Goal: Transaction & Acquisition: Subscribe to service/newsletter

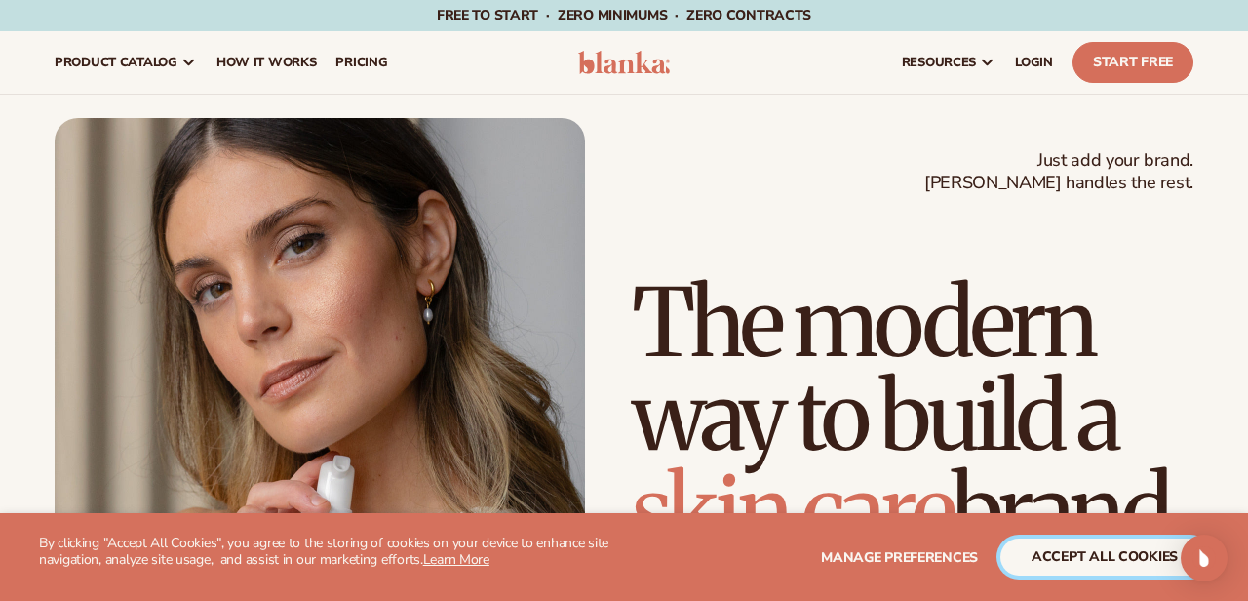
click at [1115, 554] on button "accept all cookies" at bounding box center [1104, 556] width 209 height 37
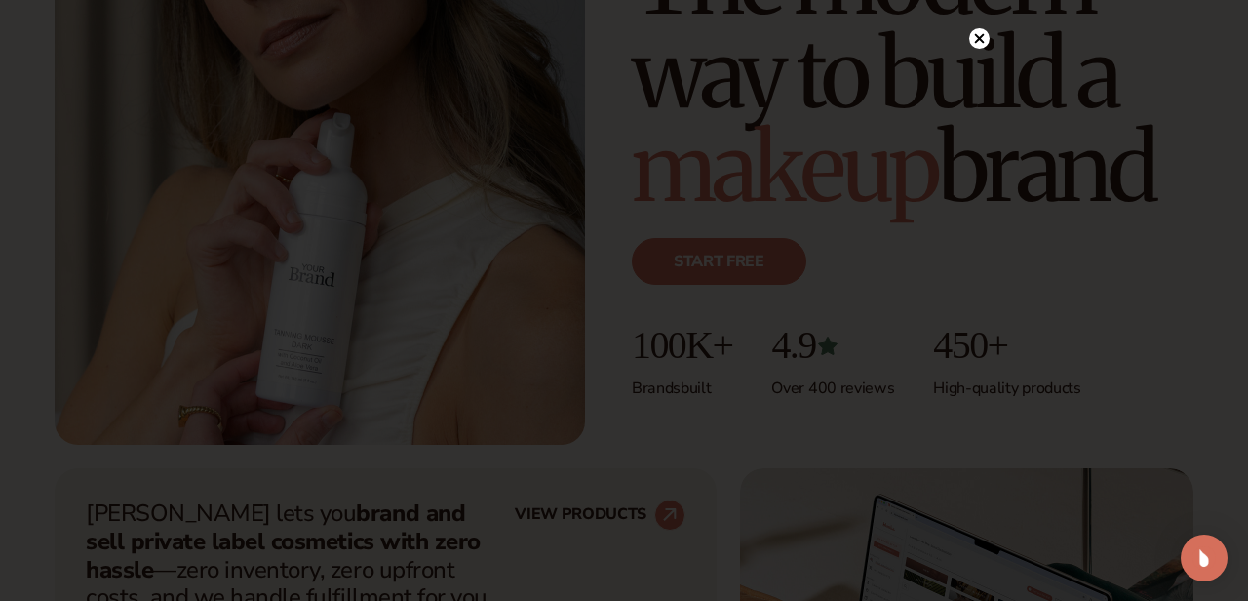
scroll to position [355, 0]
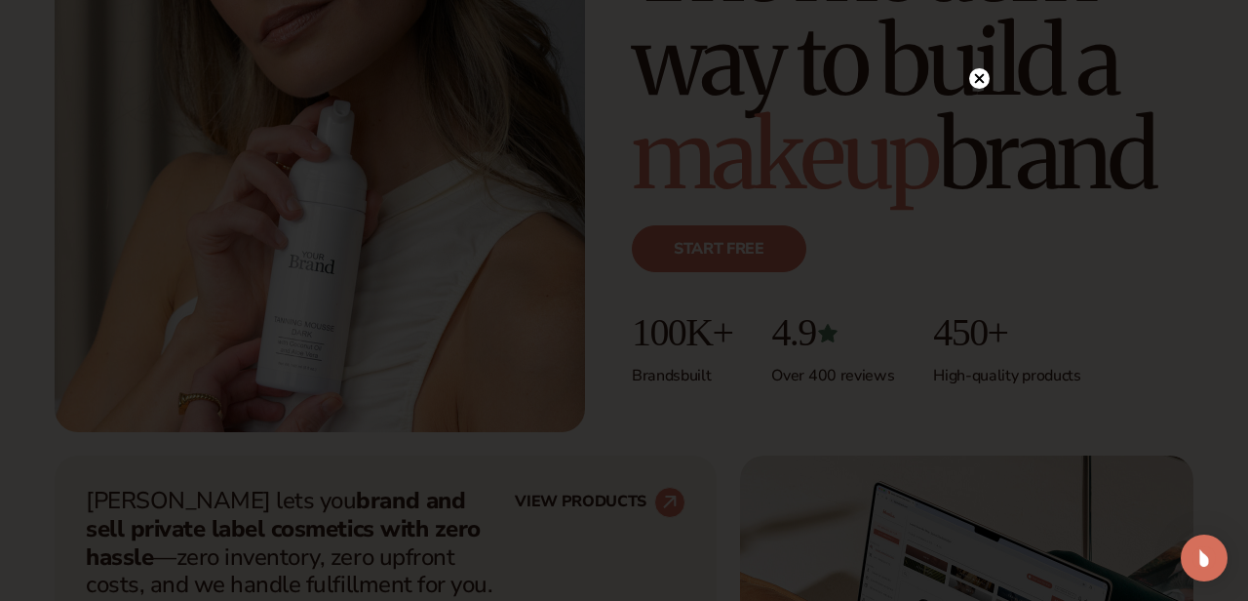
click at [977, 78] on circle at bounding box center [979, 78] width 20 height 20
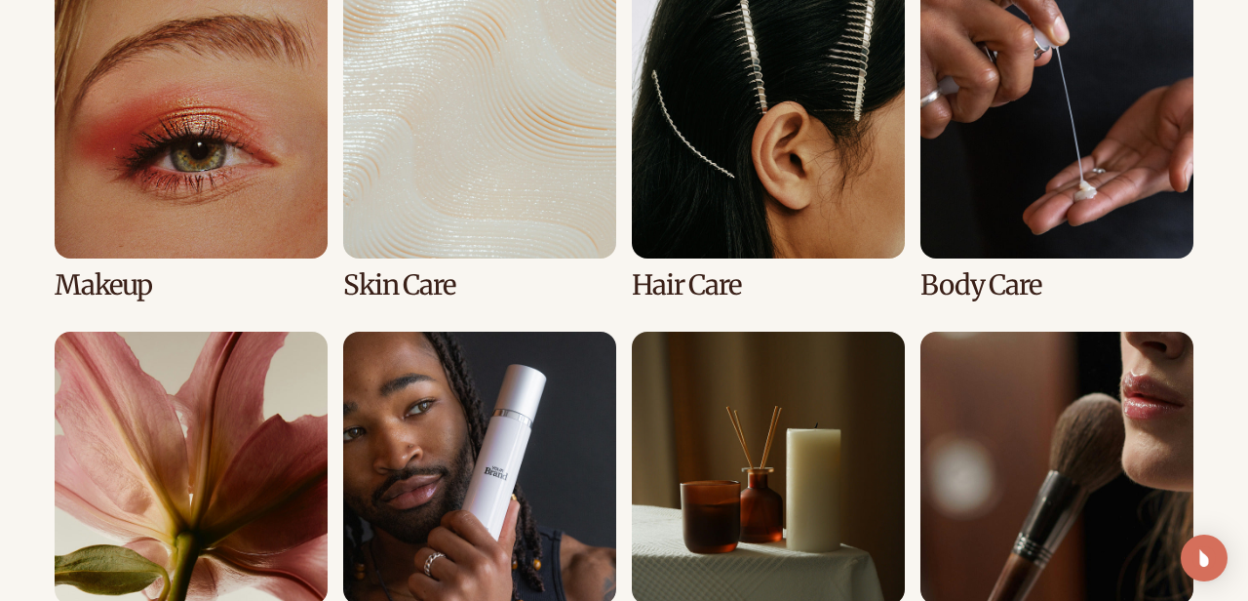
scroll to position [3775, 0]
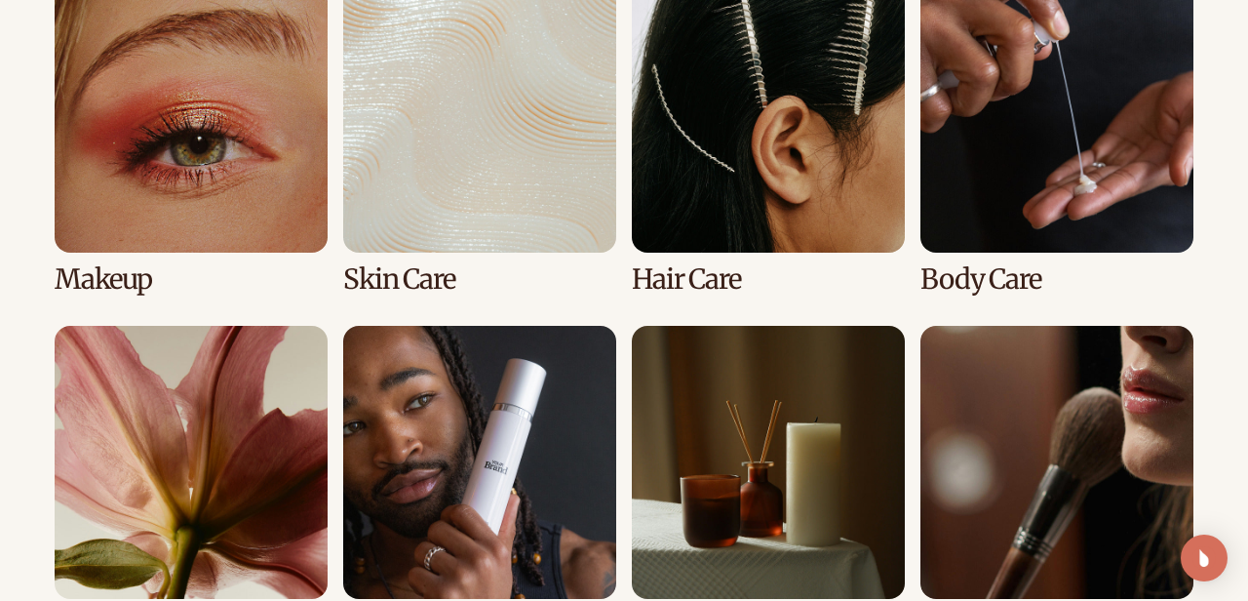
click at [765, 118] on link "3 / 8" at bounding box center [768, 137] width 273 height 315
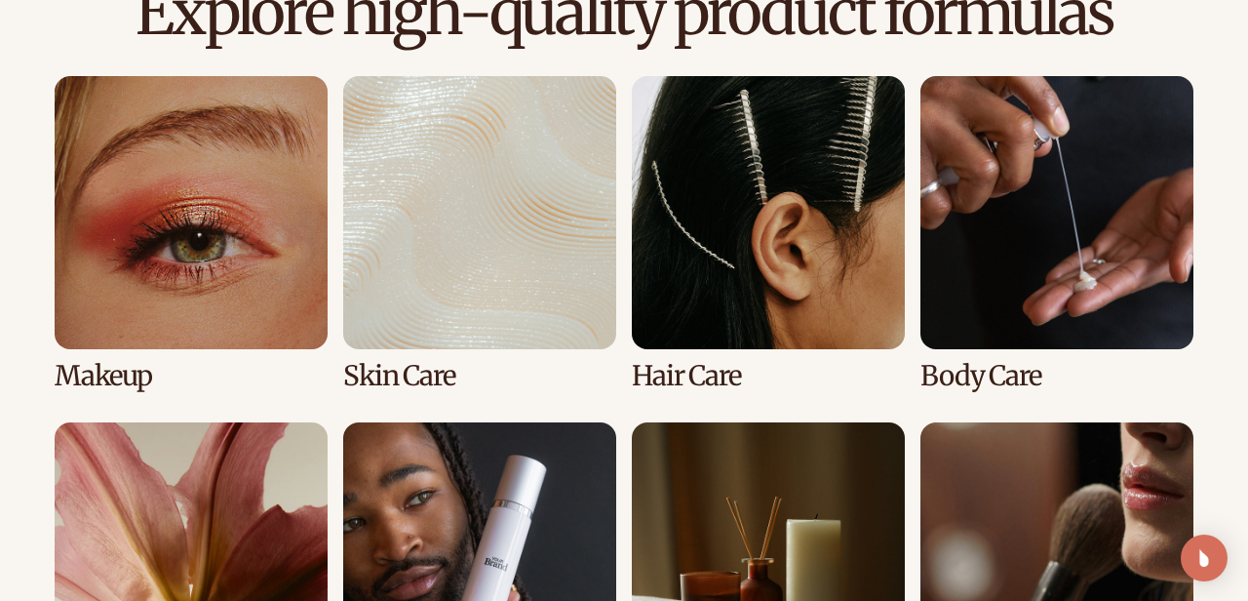
scroll to position [1594, 0]
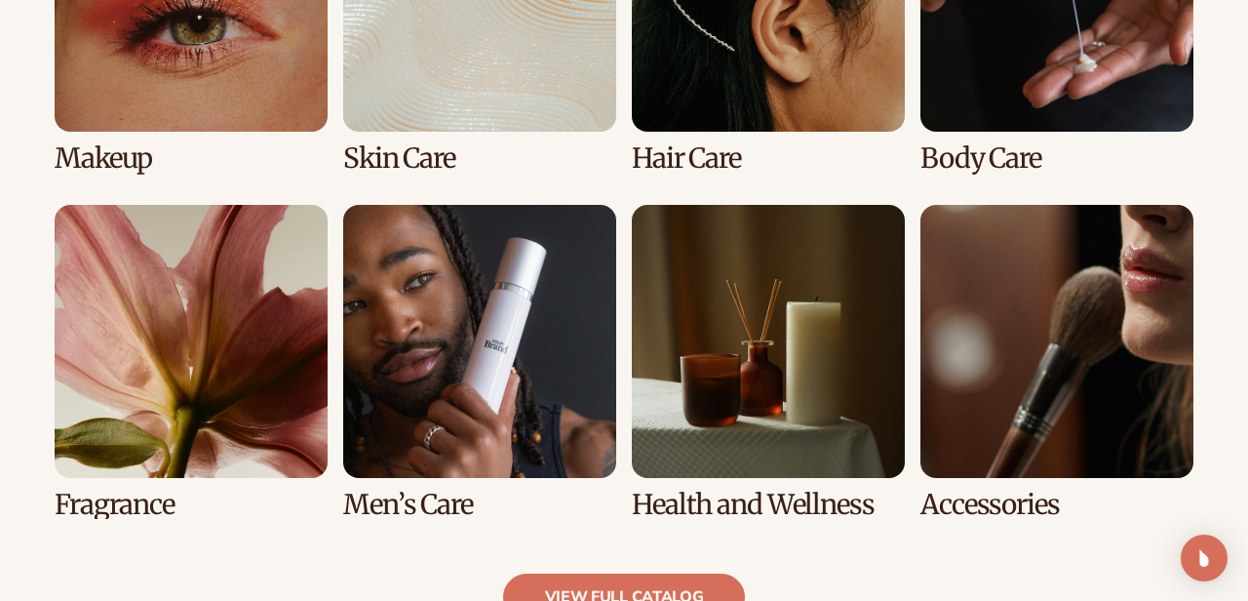
click at [717, 122] on link "3 / 8" at bounding box center [768, 16] width 273 height 315
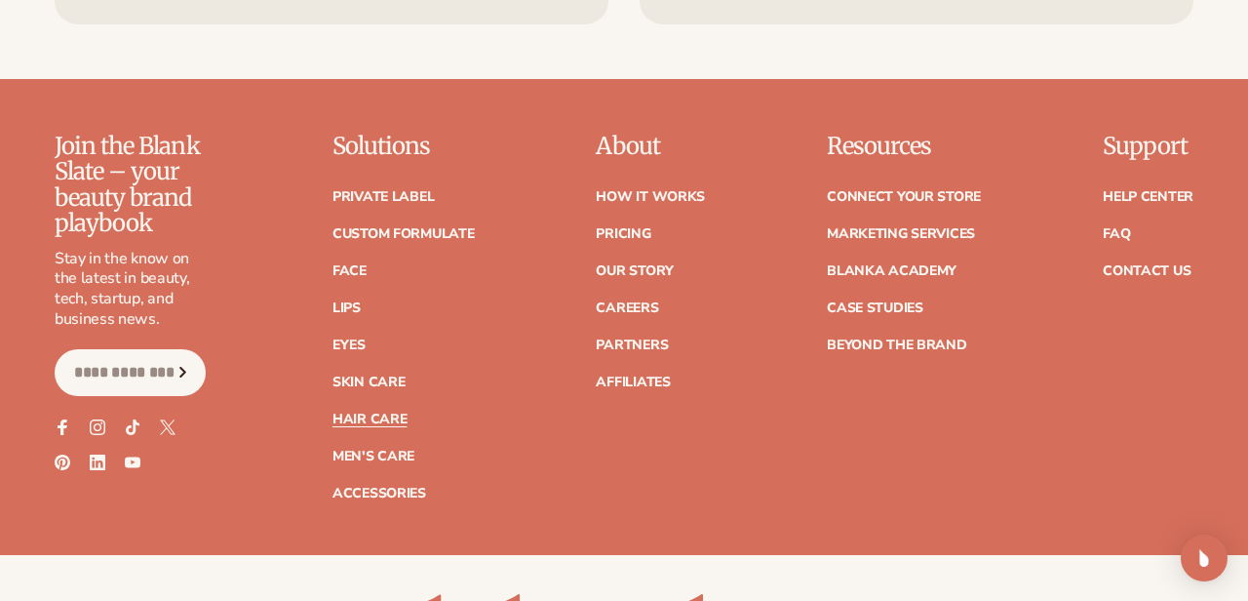
scroll to position [3699, 0]
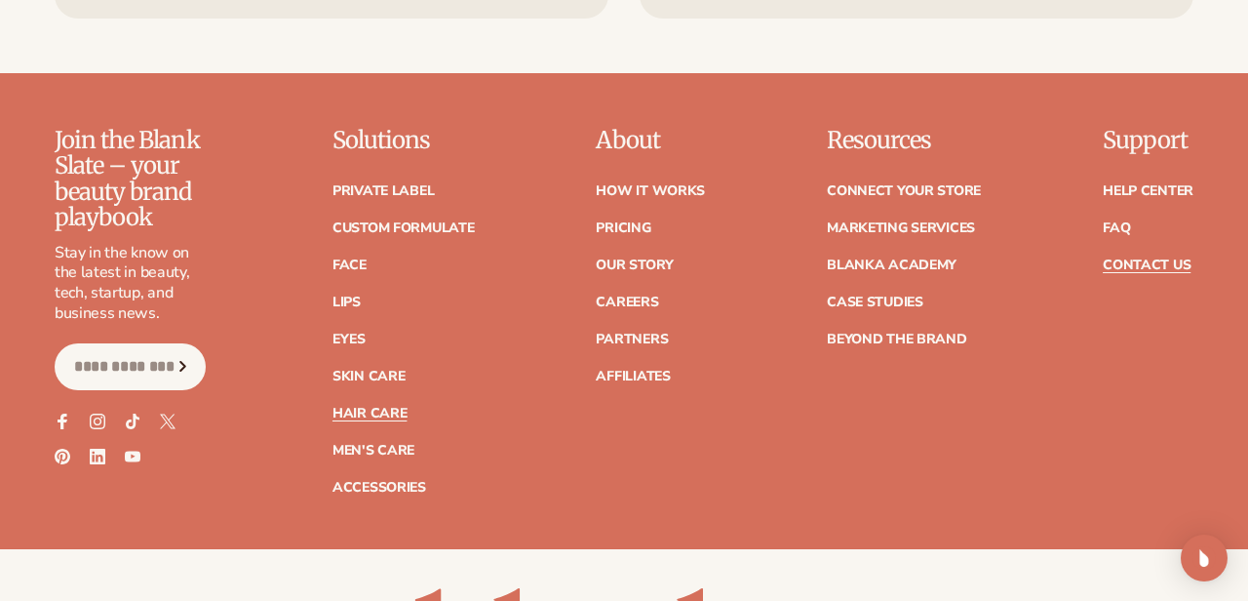
click at [1145, 269] on link "Contact Us" at bounding box center [1147, 265] width 88 height 14
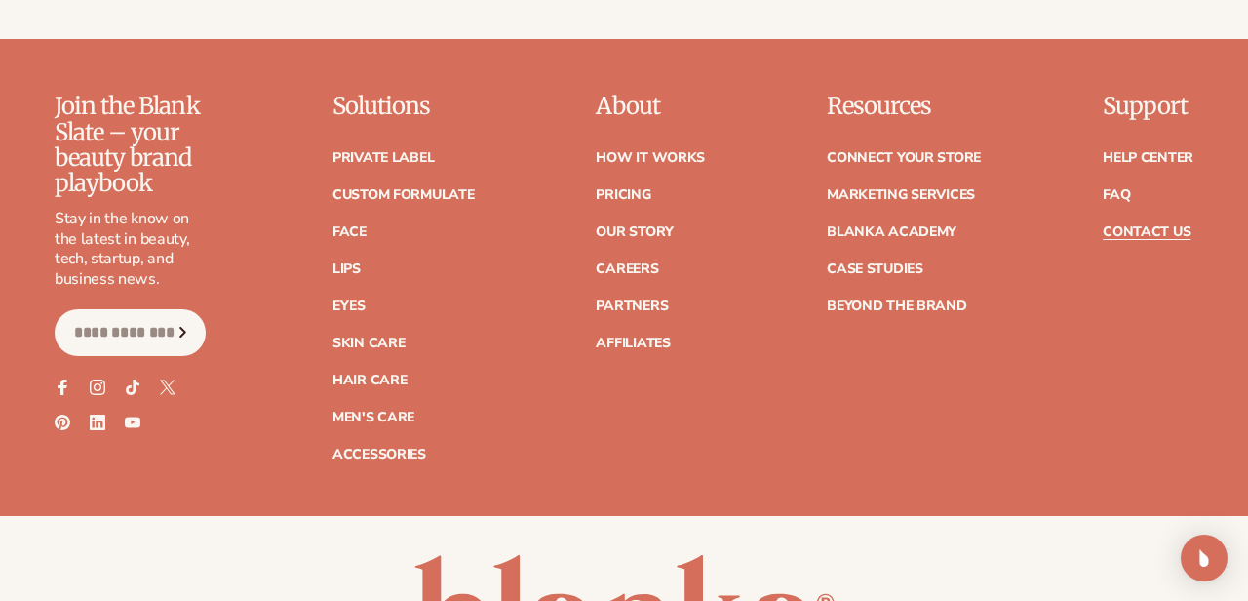
scroll to position [1752, 0]
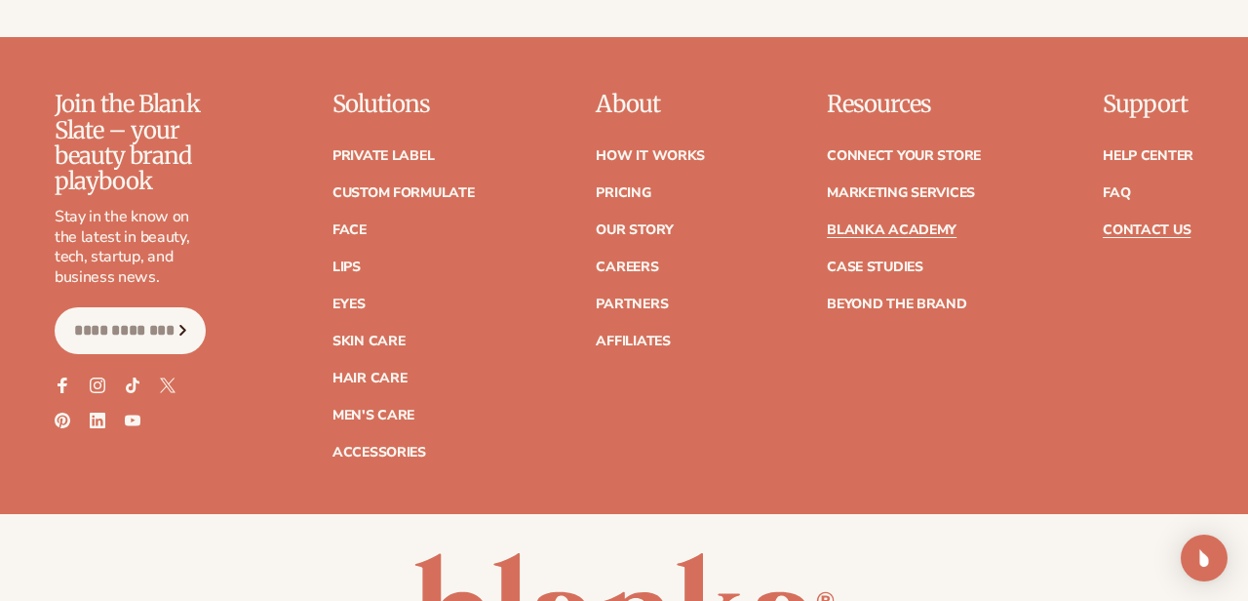
click at [939, 223] on link "Blanka Academy" at bounding box center [892, 230] width 130 height 14
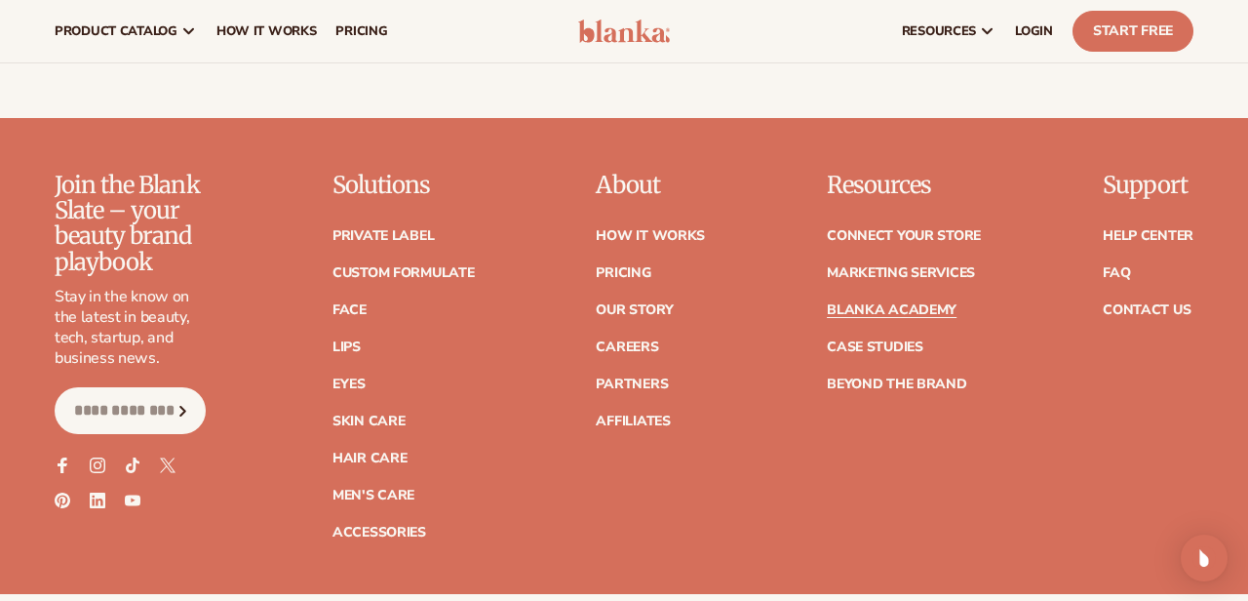
scroll to position [3725, 0]
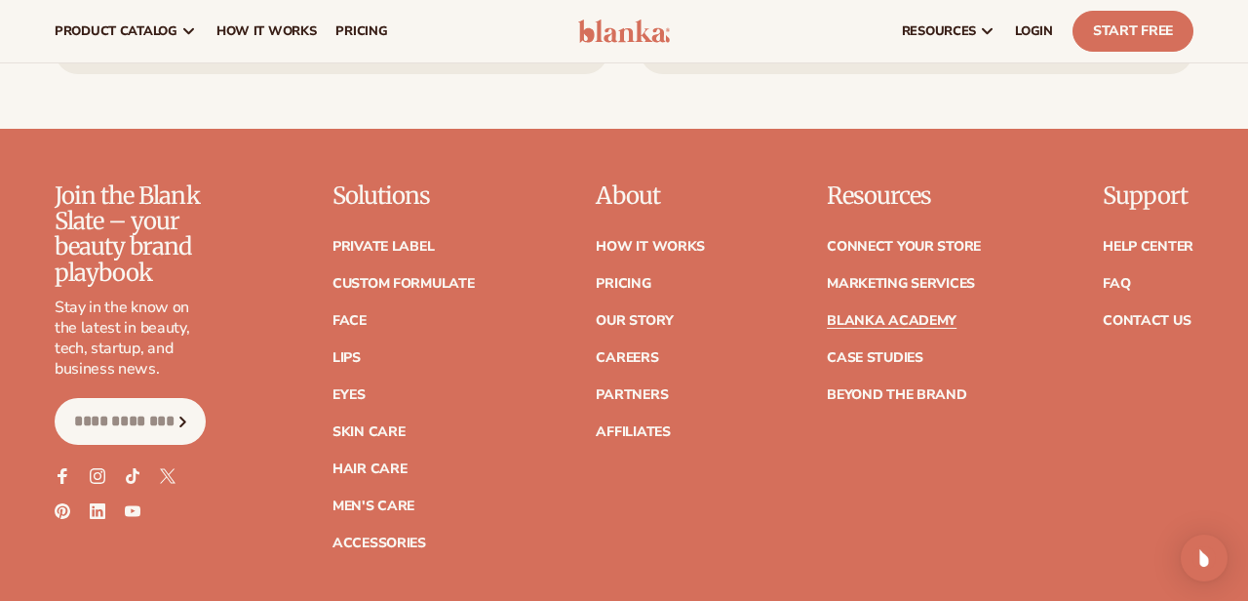
click at [135, 398] on input "Email" at bounding box center [130, 421] width 151 height 47
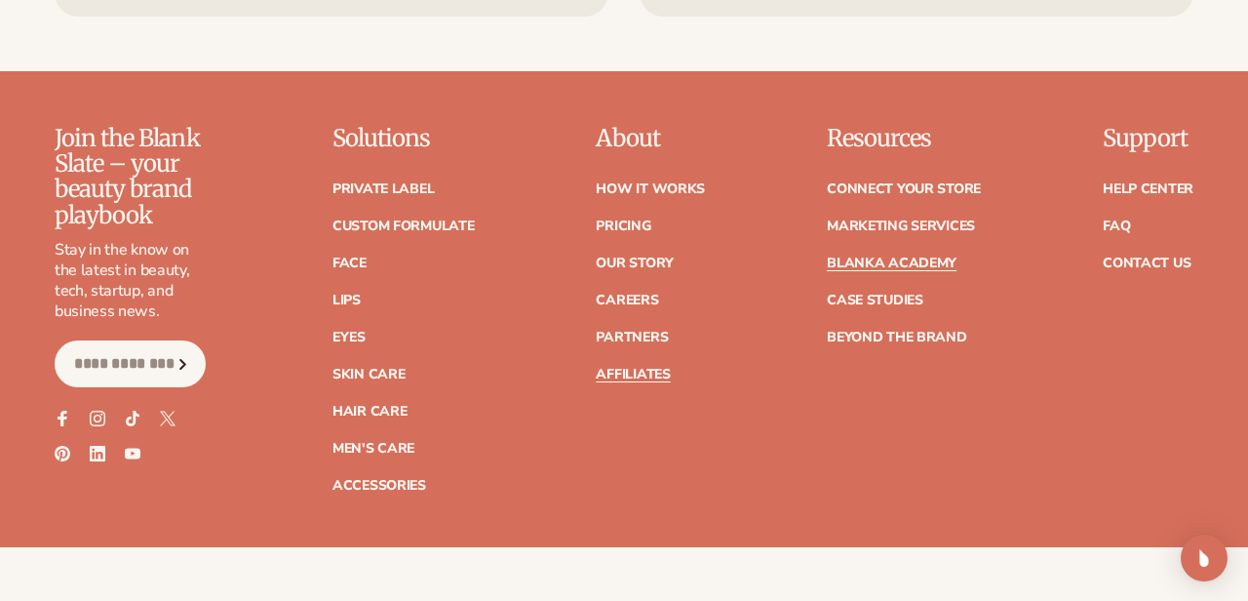
scroll to position [3786, 0]
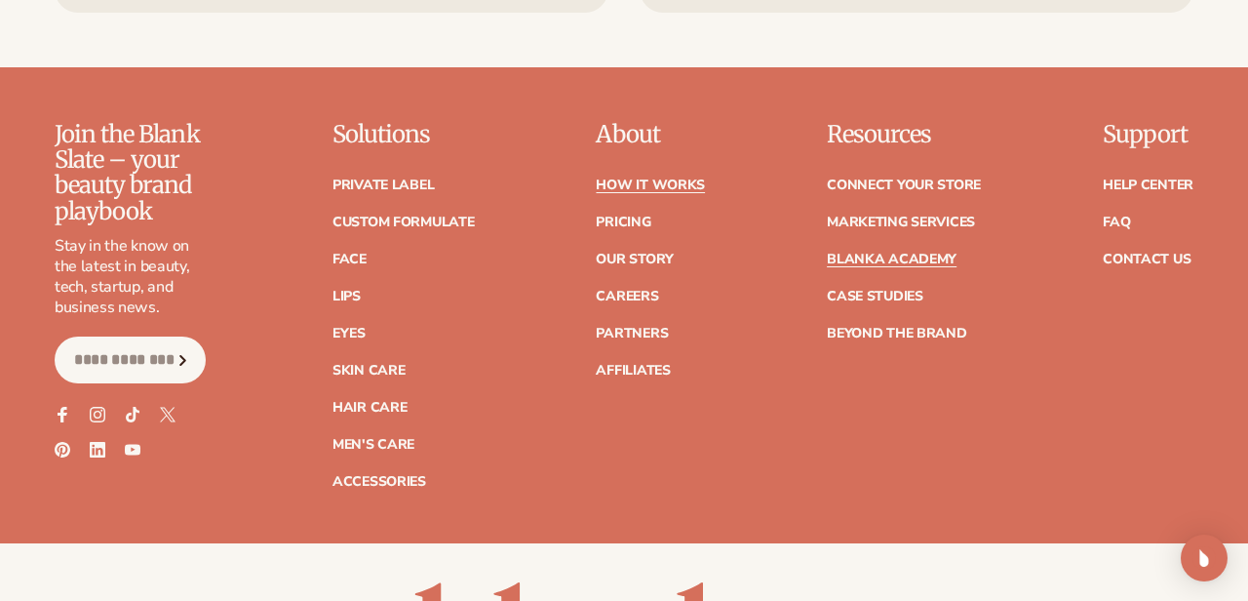
click at [634, 178] on link "How It Works" at bounding box center [650, 185] width 109 height 14
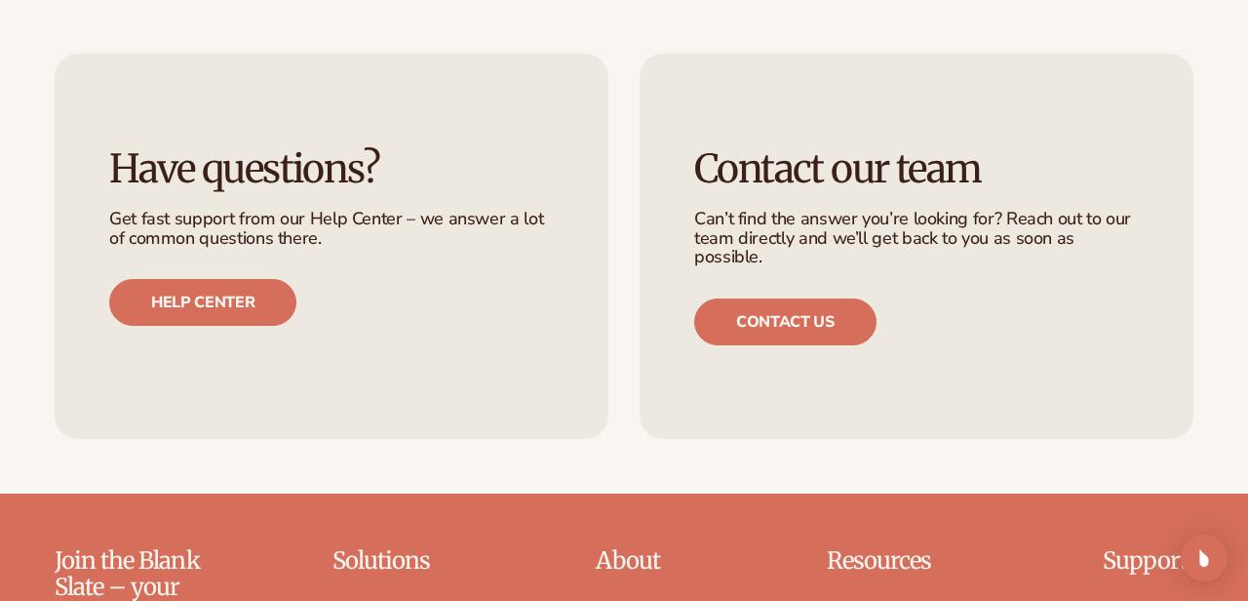
scroll to position [3886, 0]
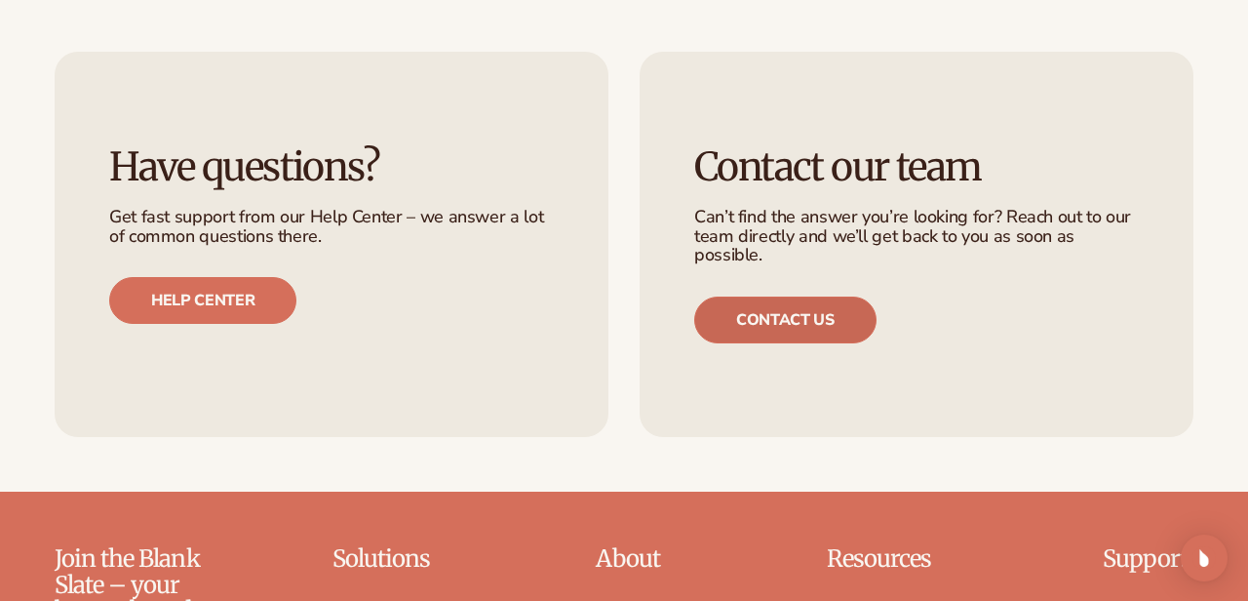
click at [778, 296] on link "Contact us" at bounding box center [785, 319] width 182 height 47
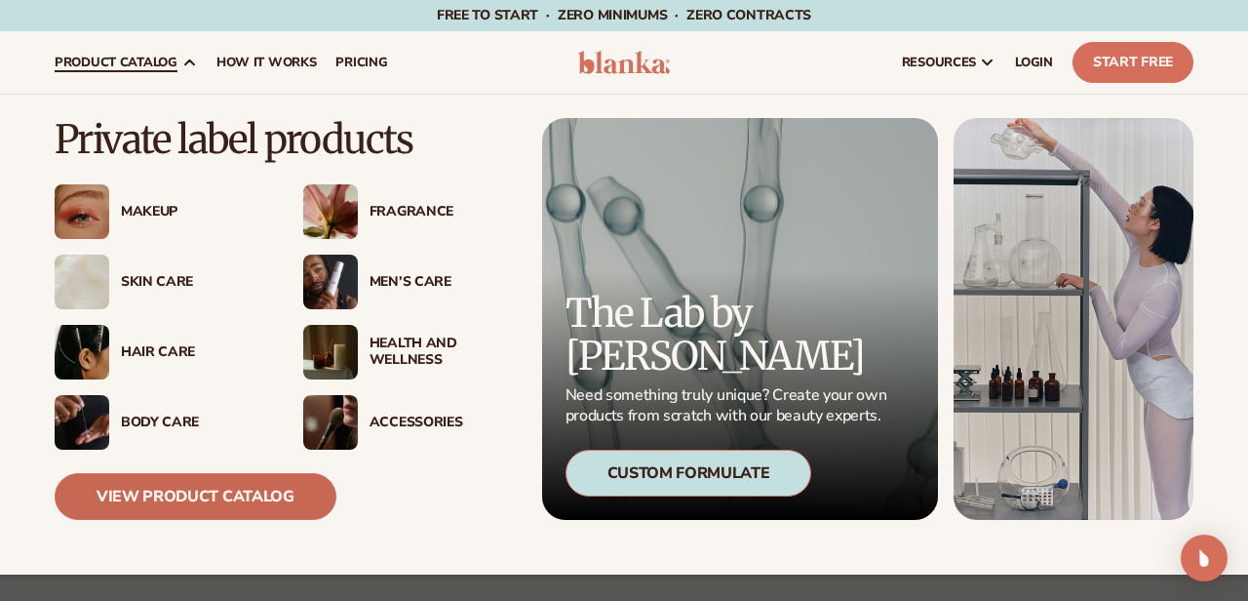
click at [155, 499] on link "View Product Catalog" at bounding box center [196, 496] width 282 height 47
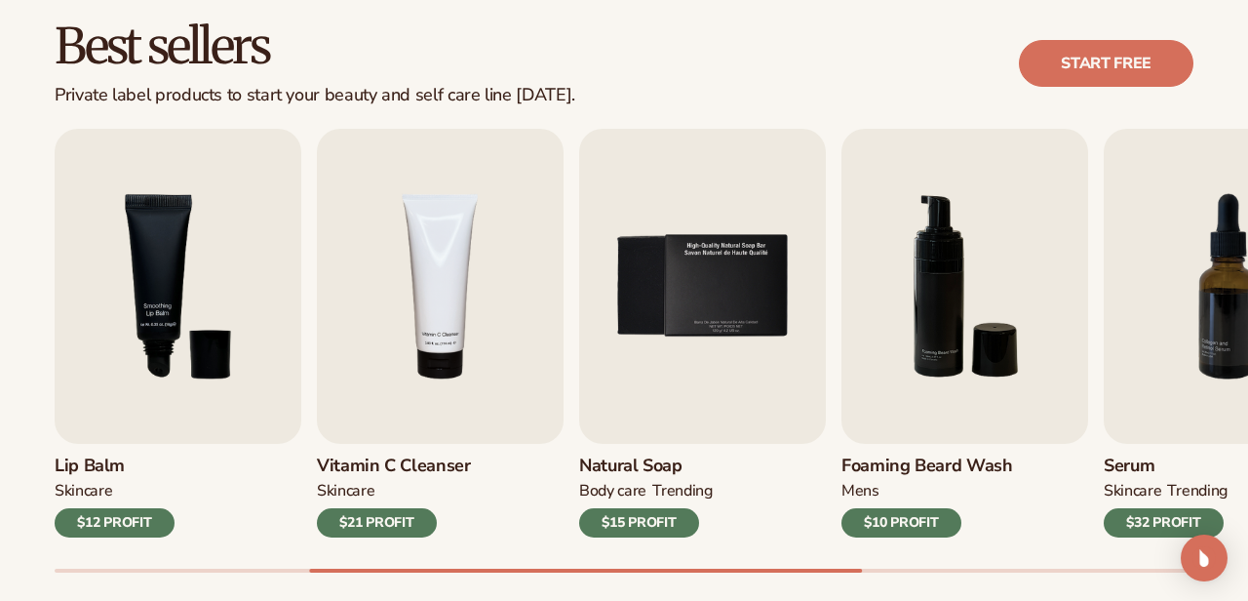
scroll to position [558, 0]
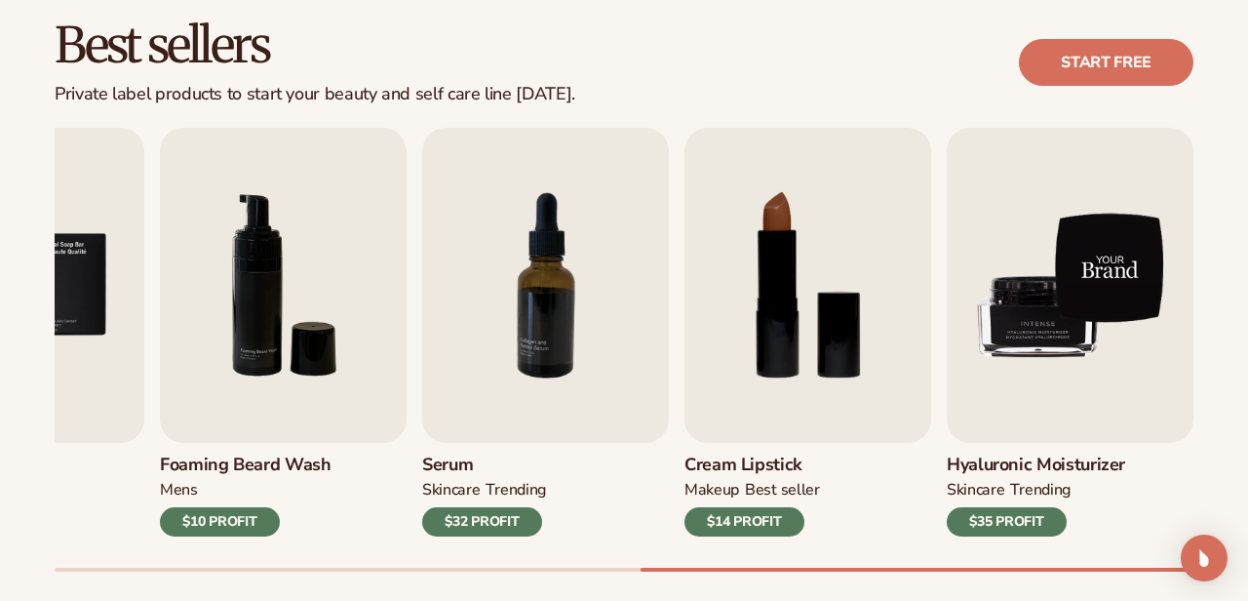
click at [988, 308] on img "9 / 9" at bounding box center [1070, 285] width 247 height 315
click at [1019, 344] on img "9 / 9" at bounding box center [1070, 285] width 247 height 315
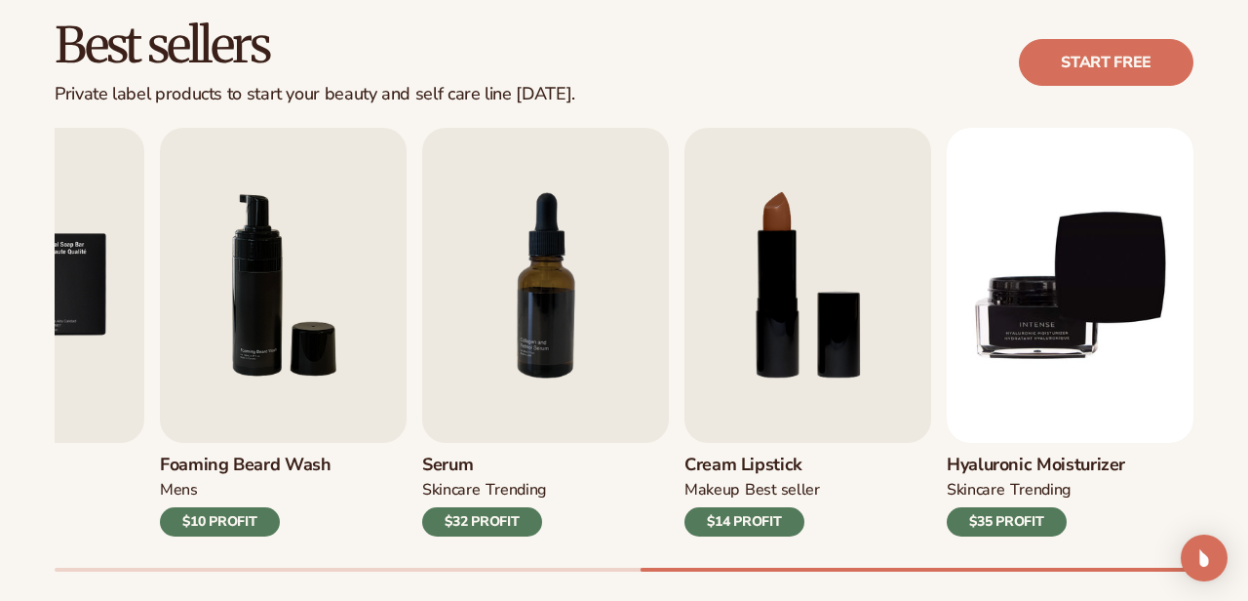
click at [1009, 516] on div "$35 PROFIT" at bounding box center [1007, 521] width 120 height 29
click at [1086, 62] on link "Start free" at bounding box center [1106, 62] width 174 height 47
